Goal: Transaction & Acquisition: Book appointment/travel/reservation

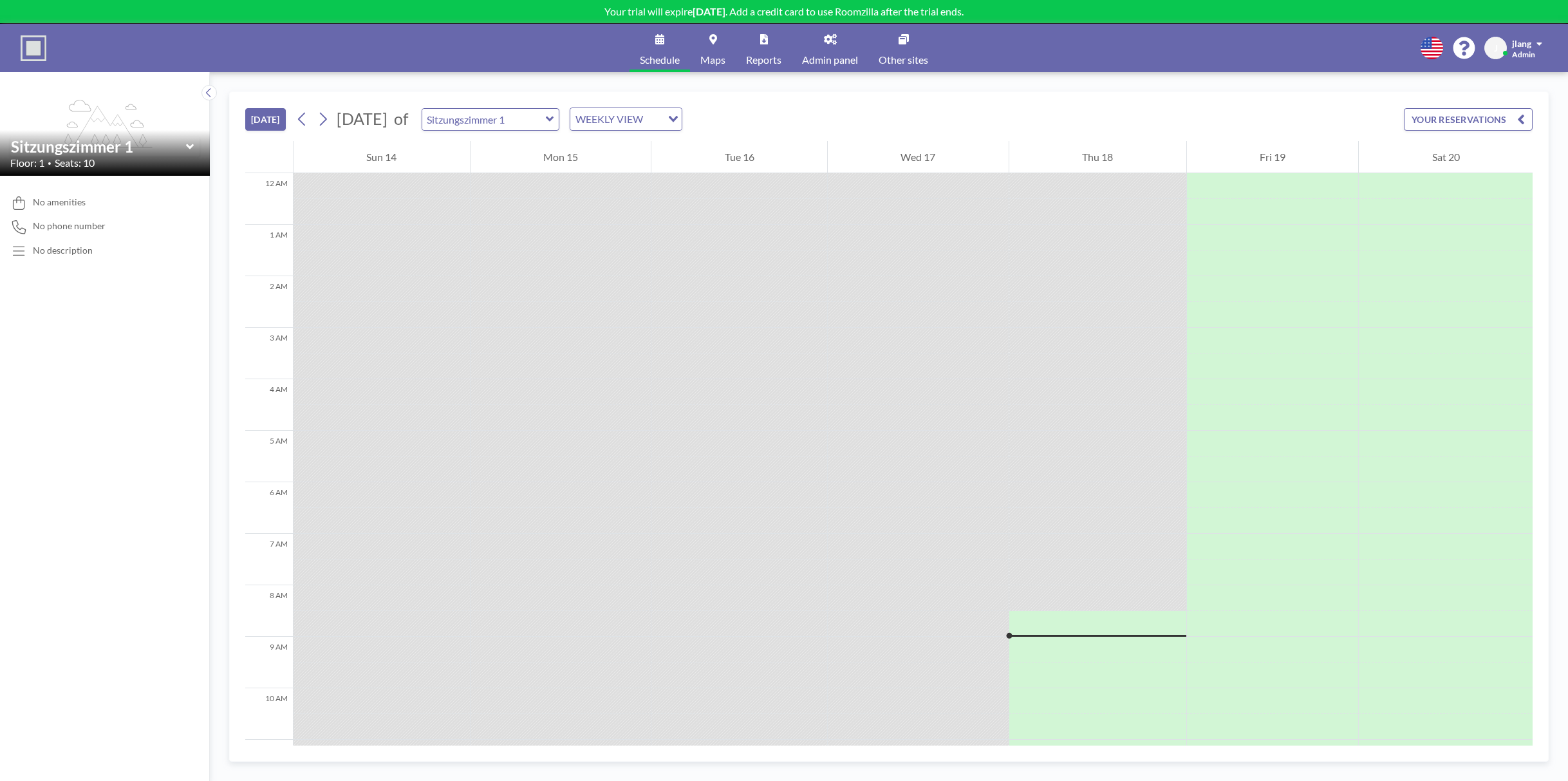
scroll to position [412, 0]
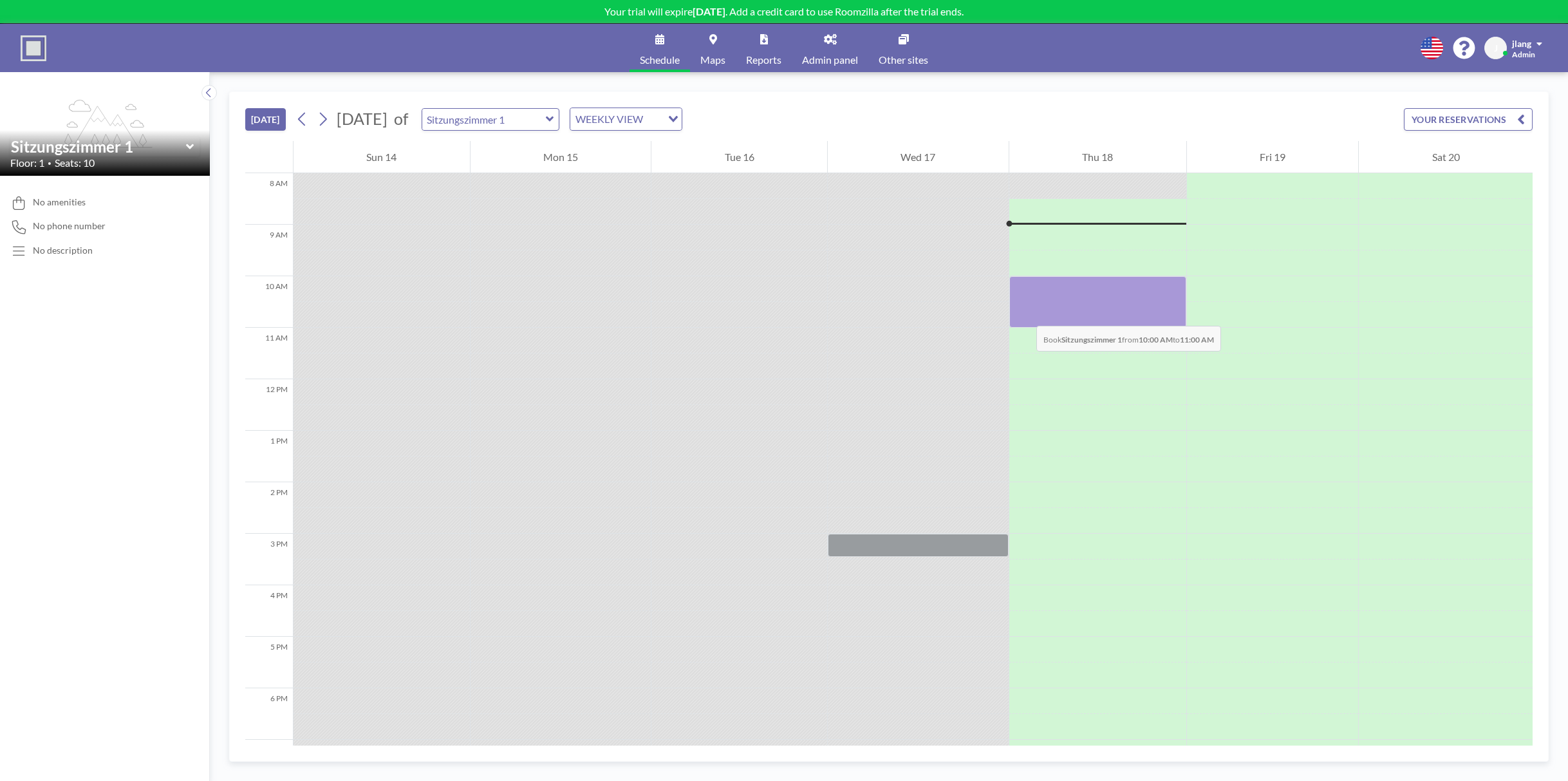
drag, startPoint x: 1021, startPoint y: 288, endPoint x: 1023, endPoint y: 313, distance: 25.1
click at [1023, 313] on div at bounding box center [1097, 302] width 177 height 51
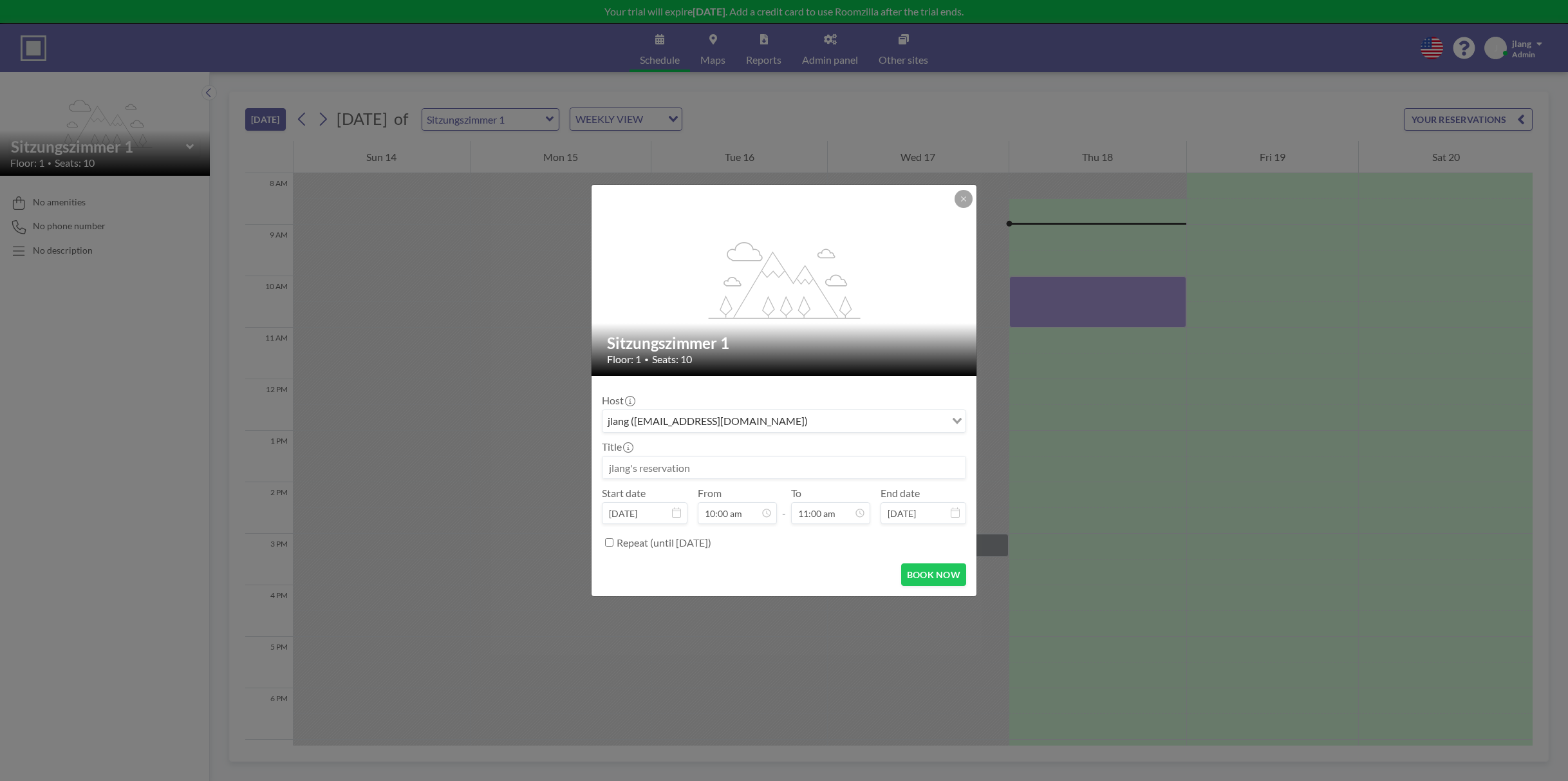
drag, startPoint x: 712, startPoint y: 472, endPoint x: 596, endPoint y: 465, distance: 116.2
click at [596, 465] on form "Host jlang ([EMAIL_ADDRESS][DOMAIN_NAME]) Loading... Title Start date [DATE] Fr…" at bounding box center [784, 486] width 385 height 220
type input "Reserviert Evelix"
click at [921, 573] on button "BOOK NOW" at bounding box center [933, 575] width 65 height 23
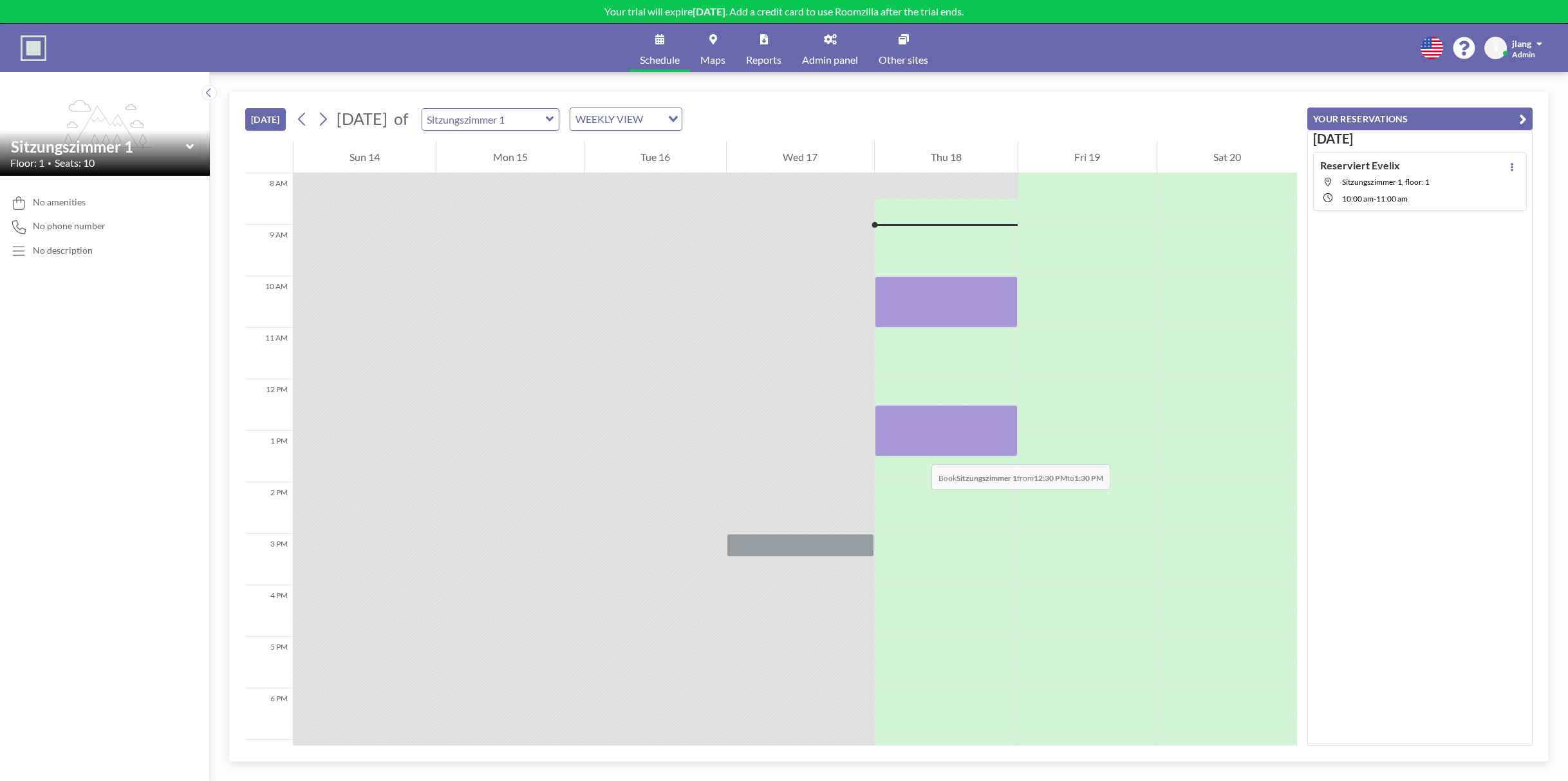
drag, startPoint x: 921, startPoint y: 415, endPoint x: 919, endPoint y: 451, distance: 36.1
click at [919, 451] on div at bounding box center [947, 431] width 143 height 51
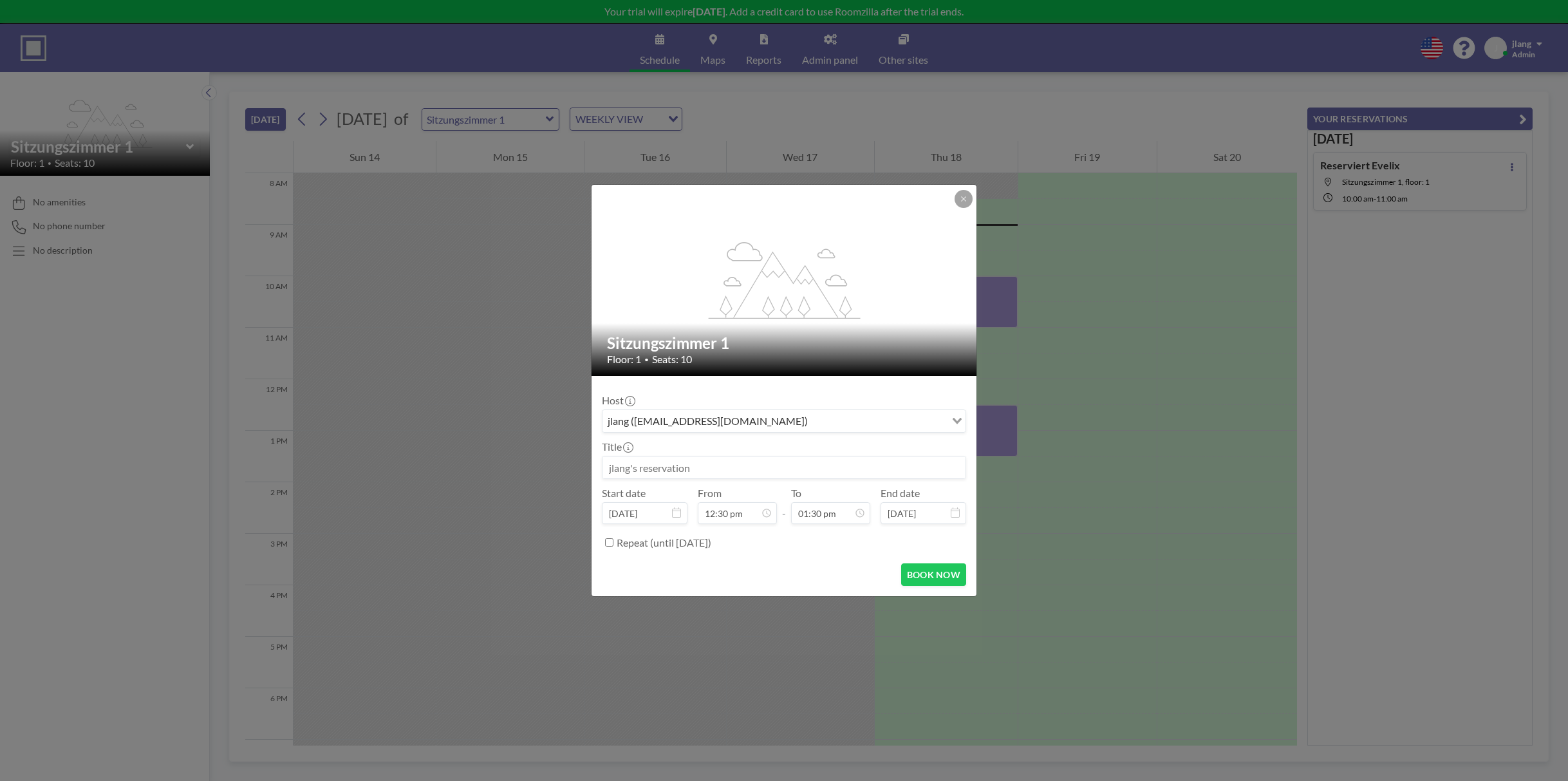
click at [812, 423] on input "Search for option" at bounding box center [878, 421] width 133 height 17
click at [738, 423] on input "Search for option" at bounding box center [777, 421] width 346 height 17
click at [631, 401] on icon at bounding box center [629, 401] width 10 height 10
click at [963, 201] on icon at bounding box center [964, 199] width 8 height 8
